Goal: Use online tool/utility

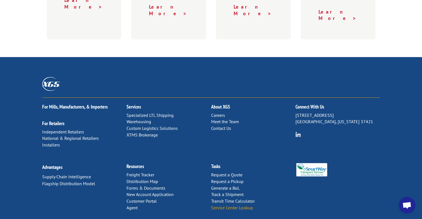
scroll to position [348, 0]
click at [242, 198] on link "Transit Time Calculator" at bounding box center [233, 201] width 44 height 6
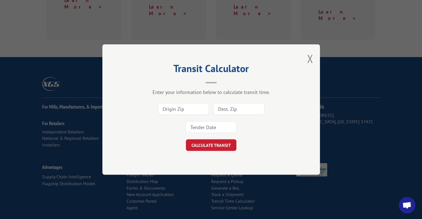
click at [175, 110] on input at bounding box center [183, 109] width 51 height 12
type input "97217"
type input "98032"
click at [191, 130] on input at bounding box center [210, 127] width 51 height 12
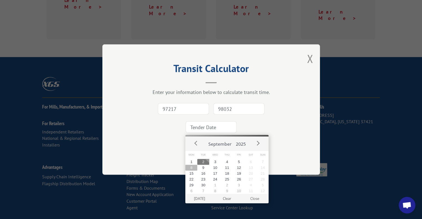
click at [192, 168] on button "8" at bounding box center [191, 168] width 12 height 6
type input "[DATE]"
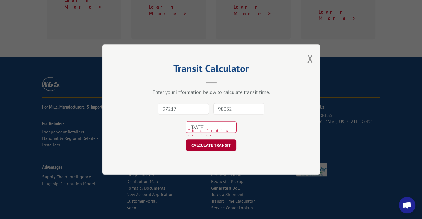
click at [205, 145] on button "CALCULATE TRANSIT" at bounding box center [211, 145] width 50 height 12
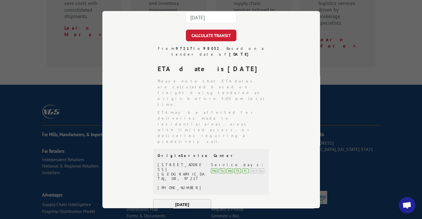
scroll to position [0, 0]
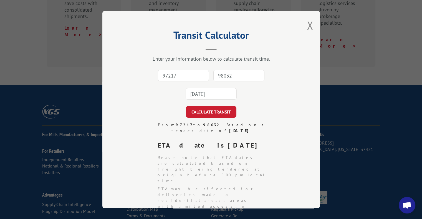
click at [164, 76] on input "97217" at bounding box center [183, 76] width 51 height 12
type input "91710"
type input "98032"
drag, startPoint x: 197, startPoint y: 97, endPoint x: 194, endPoint y: 96, distance: 3.2
click at [197, 97] on input "[DATE]" at bounding box center [210, 94] width 51 height 12
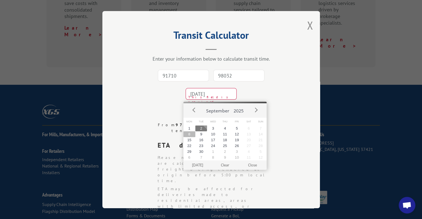
drag, startPoint x: 190, startPoint y: 134, endPoint x: 194, endPoint y: 137, distance: 4.6
click at [191, 135] on button "8" at bounding box center [189, 134] width 12 height 6
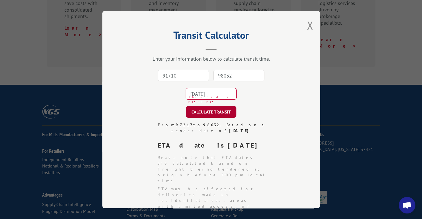
click at [206, 111] on button "CALCULATE TRANSIT" at bounding box center [211, 112] width 50 height 12
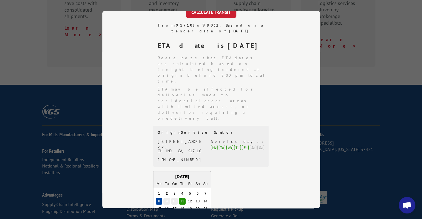
scroll to position [139, 0]
